Goal: Use online tool/utility: Utilize a website feature to perform a specific function

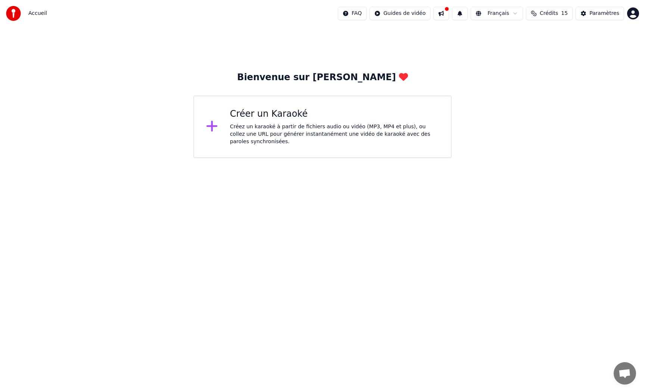
click at [210, 126] on icon at bounding box center [212, 126] width 11 height 11
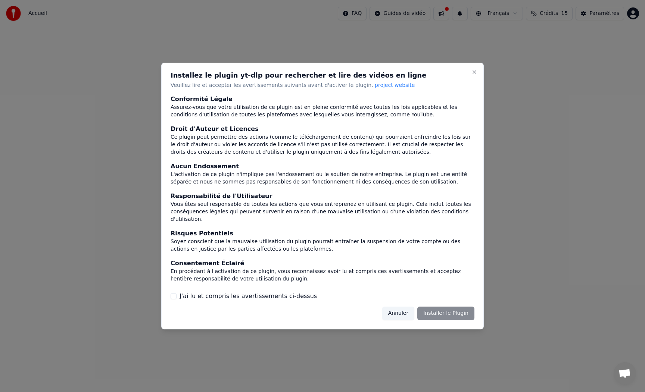
click at [247, 288] on div "Conformité Légale Assurez-vous que votre utilisation de ce plugin est en pleine…" at bounding box center [323, 198] width 304 height 206
click at [172, 293] on button "J'ai lu et compris les avertissements ci-dessus" at bounding box center [174, 296] width 6 height 6
click at [451, 308] on button "Installer le Plugin" at bounding box center [445, 313] width 57 height 13
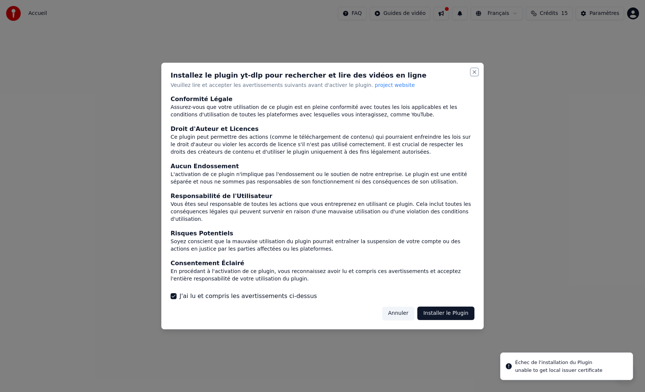
click at [474, 75] on button "Close" at bounding box center [475, 72] width 6 height 6
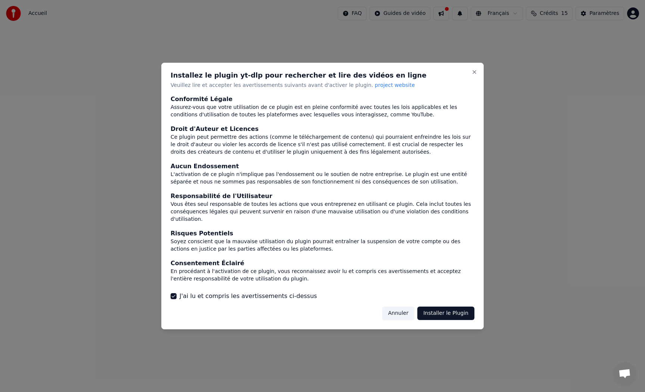
click at [403, 310] on button "Annuler" at bounding box center [398, 313] width 32 height 13
